Goal: Find specific page/section: Find specific page/section

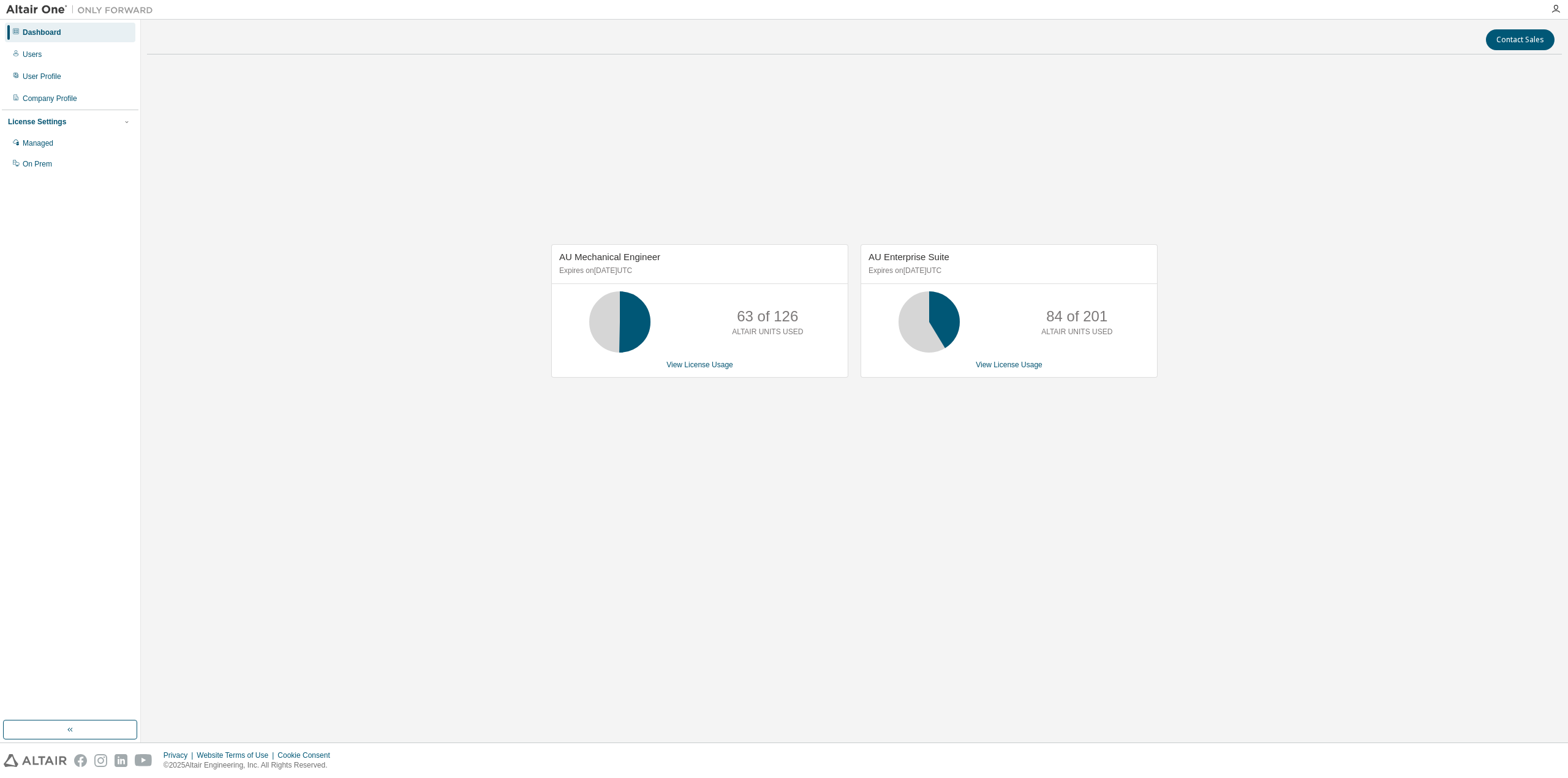
drag, startPoint x: 906, startPoint y: 476, endPoint x: 861, endPoint y: 444, distance: 55.2
click at [861, 444] on div "AU Mechanical Engineer Expires on January 1, 2026 UTC 63 of 126 ALTAIR UNITS US…" at bounding box center [854, 317] width 1415 height 506
click at [41, 9] on img at bounding box center [82, 10] width 153 height 13
click at [1556, 9] on icon "button" at bounding box center [1555, 9] width 9 height 9
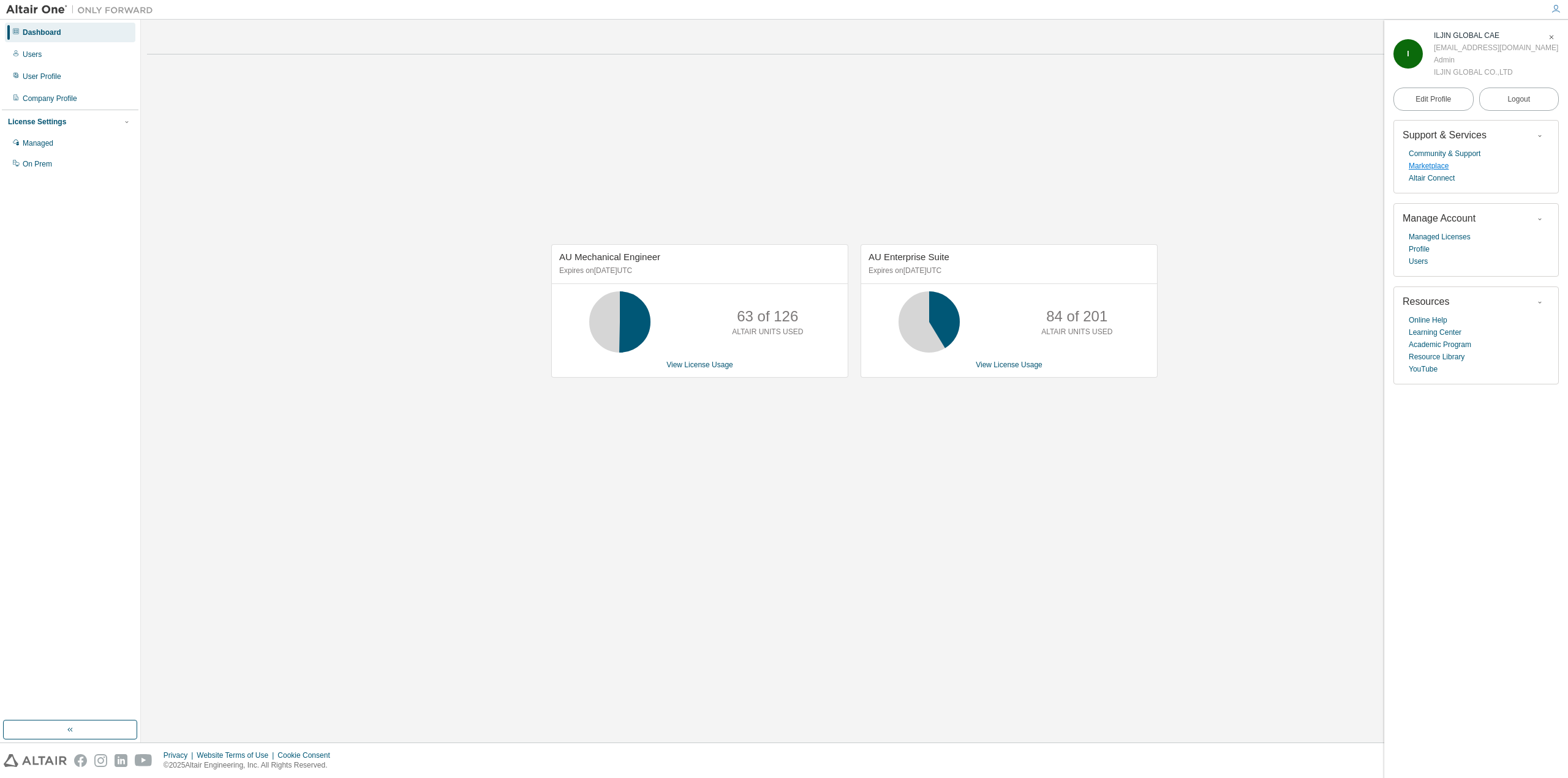
click at [1434, 166] on link "Marketplace" at bounding box center [1428, 166] width 40 height 13
